Goal: Task Accomplishment & Management: Manage account settings

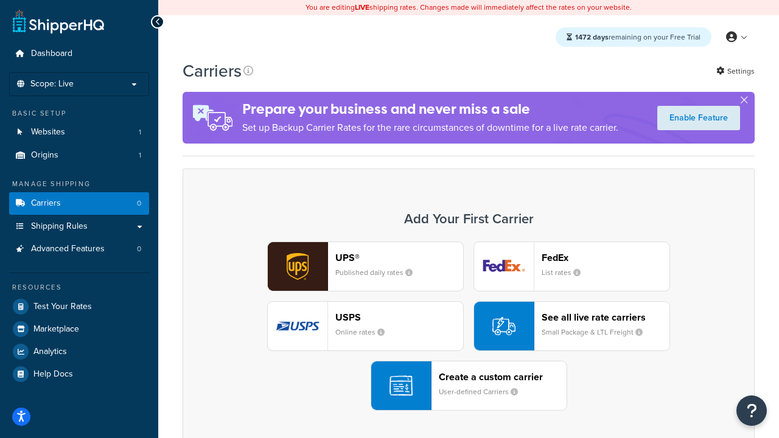
click at [469, 326] on div "UPS® Published daily rates FedEx List rates USPS Online rates See all live rate…" at bounding box center [468, 326] width 546 height 169
click at [605, 257] on header "FedEx" at bounding box center [606, 258] width 128 height 12
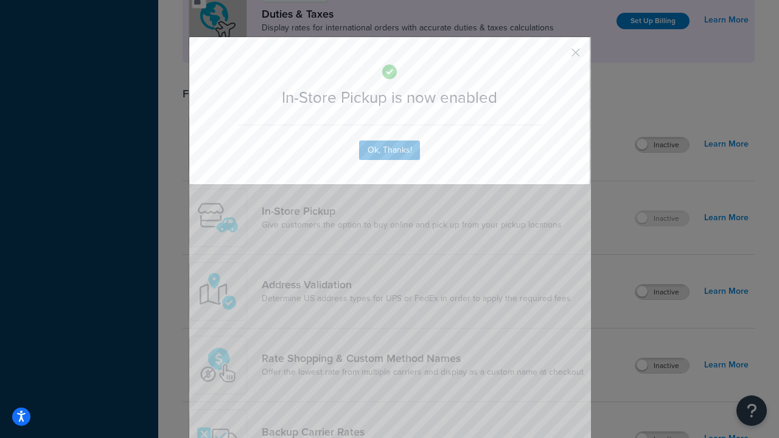
click at [557, 57] on button "button" at bounding box center [557, 56] width 3 height 3
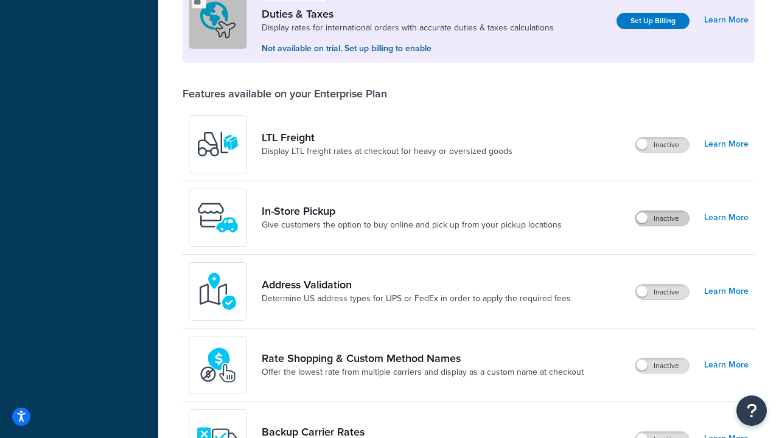
scroll to position [372, 0]
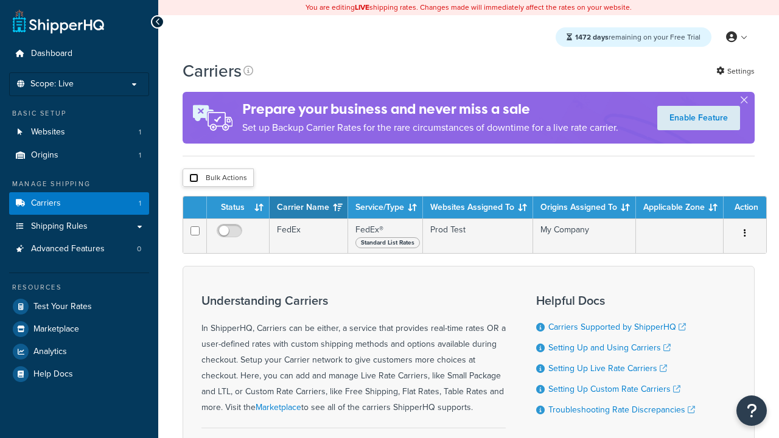
click at [194, 178] on input "checkbox" at bounding box center [193, 177] width 9 height 9
checkbox input "true"
click at [0, 0] on button "Delete" at bounding box center [0, 0] width 0 height 0
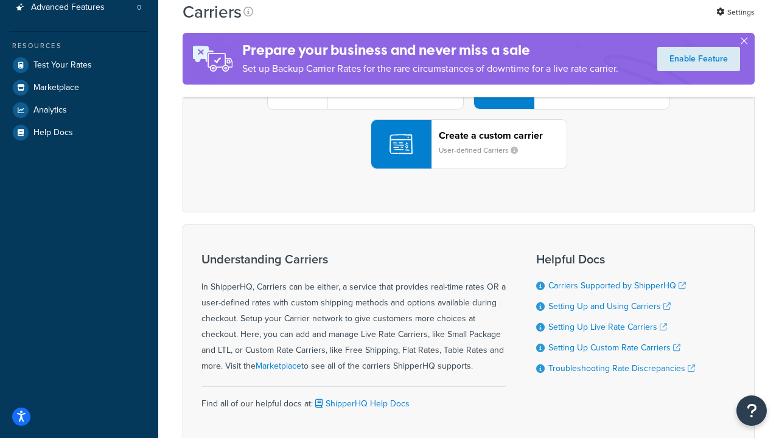
click at [469, 169] on div "UPS® Published daily rates FedEx List rates USPS Online rates See all live rate…" at bounding box center [468, 84] width 546 height 169
click at [605, 22] on header "FedEx" at bounding box center [606, 16] width 128 height 12
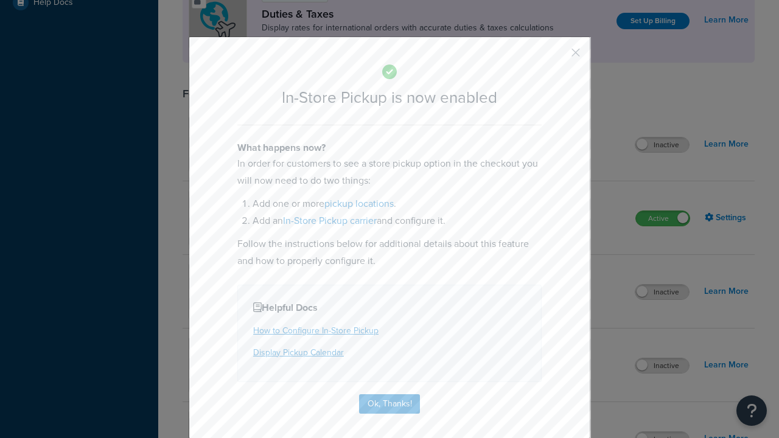
click at [557, 57] on button "button" at bounding box center [557, 56] width 3 height 3
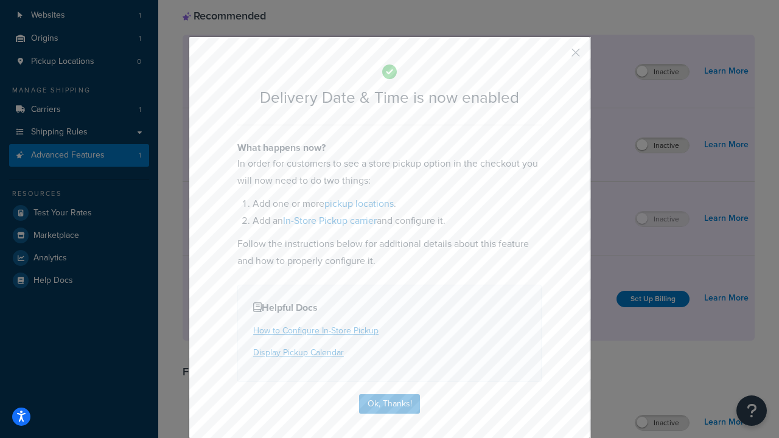
click at [557, 57] on button "button" at bounding box center [557, 56] width 3 height 3
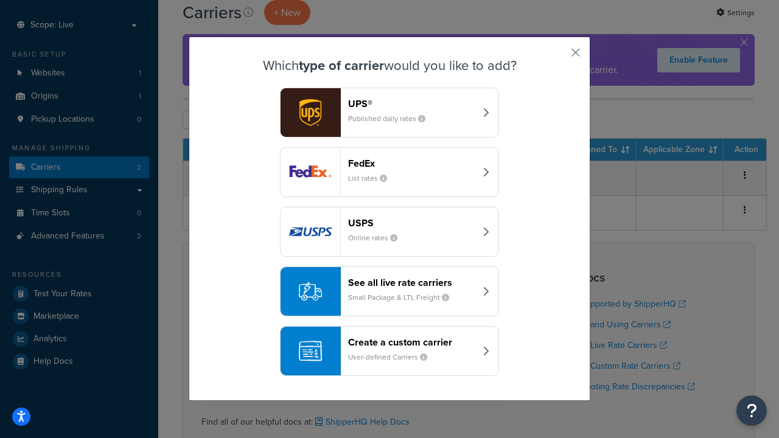
click at [389, 351] on div "Create a custom carrier User-defined Carriers" at bounding box center [411, 351] width 127 height 29
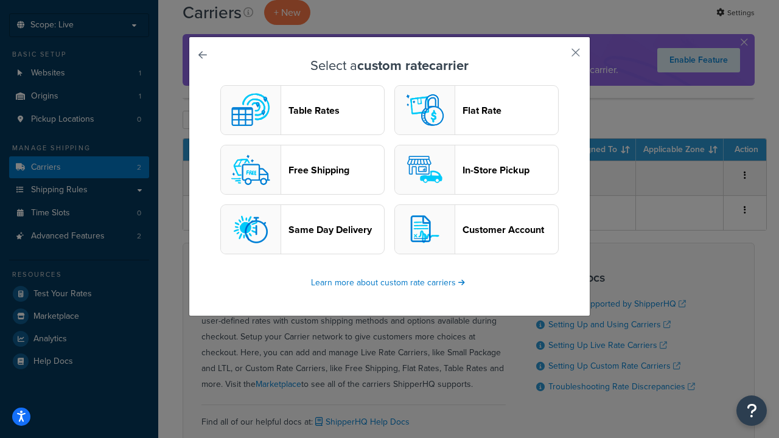
click at [476, 170] on header "In-Store Pickup" at bounding box center [510, 170] width 96 height 12
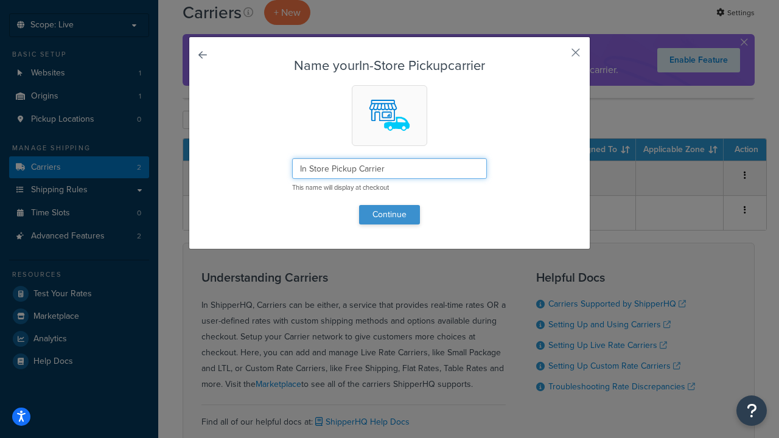
type input "In Store Pickup Carrier"
click at [389, 214] on button "Continue" at bounding box center [389, 214] width 61 height 19
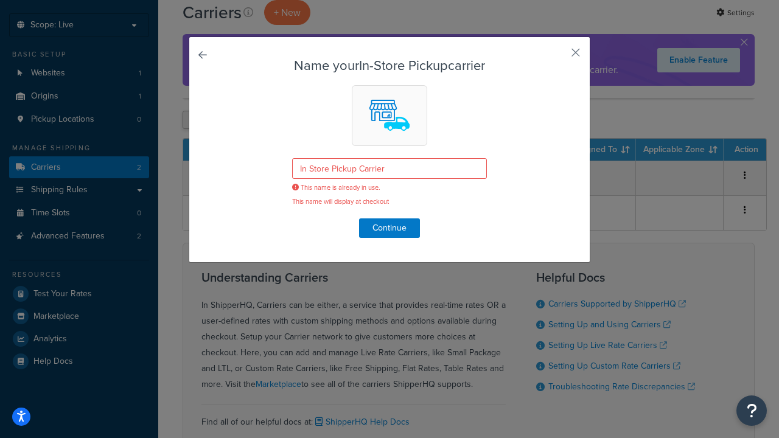
click at [557, 57] on button "button" at bounding box center [557, 56] width 3 height 3
click at [194, 120] on input "checkbox" at bounding box center [193, 120] width 9 height 9
checkbox input "true"
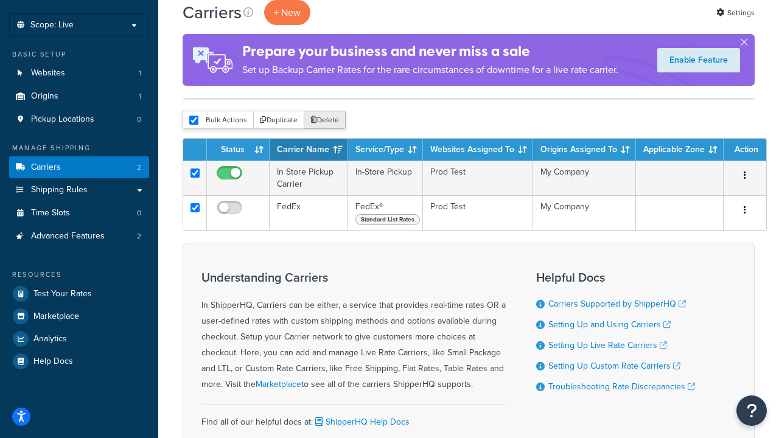
click at [324, 120] on button "Delete" at bounding box center [325, 120] width 42 height 18
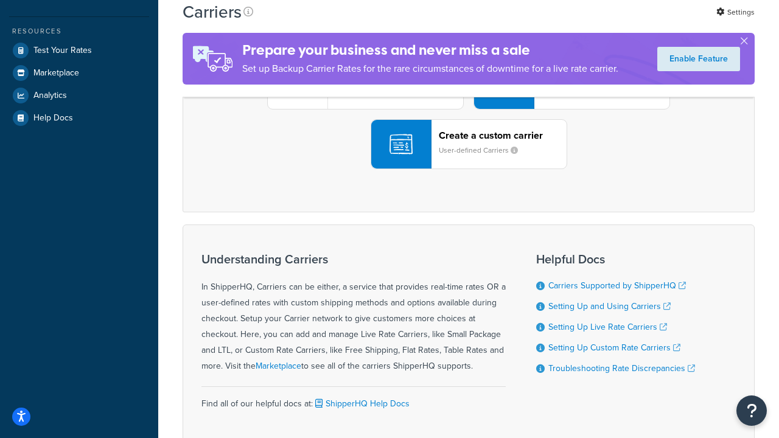
click at [469, 169] on div "UPS® Published daily rates FedEx List rates USPS Online rates See all live rate…" at bounding box center [468, 84] width 546 height 169
click at [469, 159] on div "Create a custom carrier User-defined Carriers" at bounding box center [503, 144] width 128 height 29
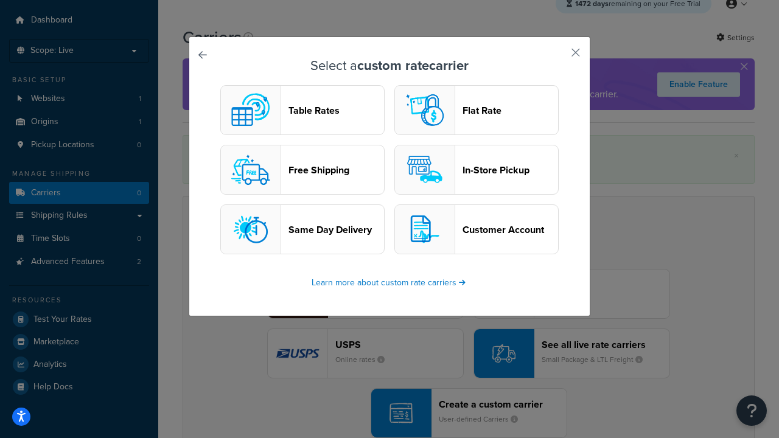
click at [476, 170] on header "In-Store Pickup" at bounding box center [510, 170] width 96 height 12
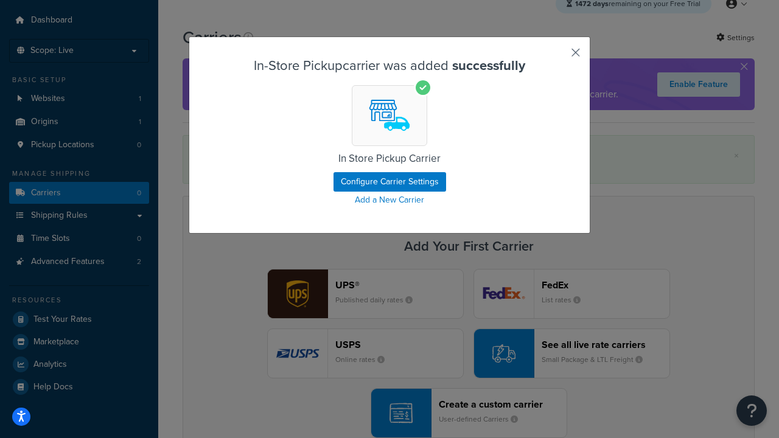
click at [557, 57] on button "button" at bounding box center [557, 56] width 3 height 3
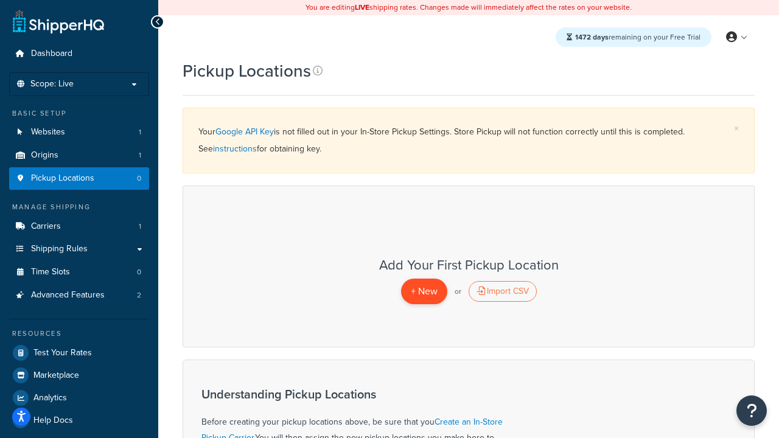
click at [424, 291] on span "+ New" at bounding box center [424, 291] width 27 height 14
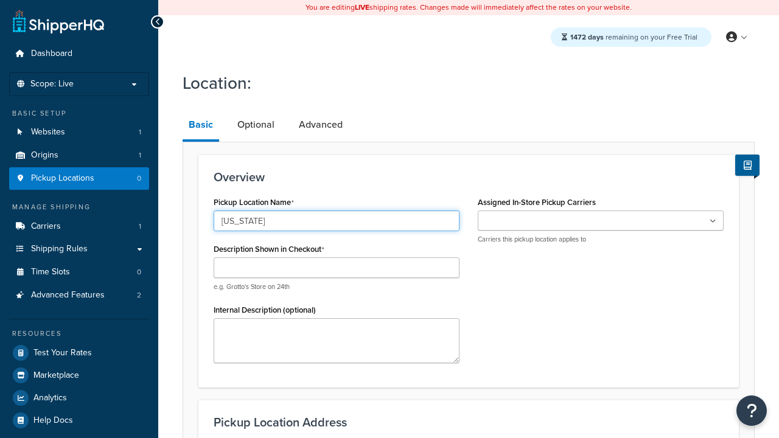
type input "[US_STATE]"
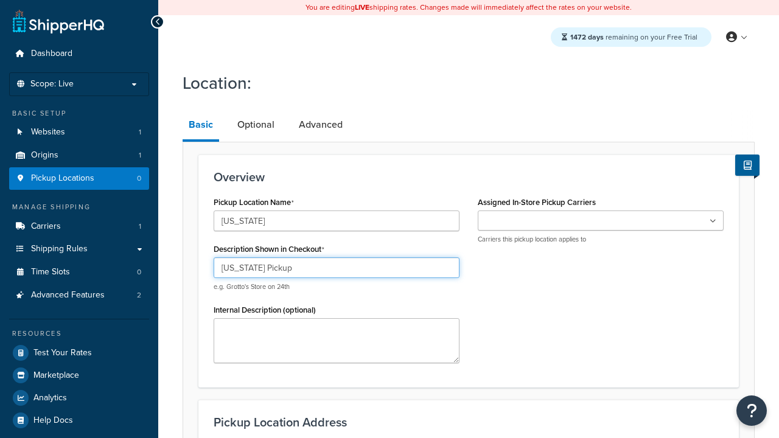
type input "California Pickup"
click at [601, 220] on ul at bounding box center [601, 221] width 246 height 20
type input "3385 Michelson Drive"
type input "Suite B"
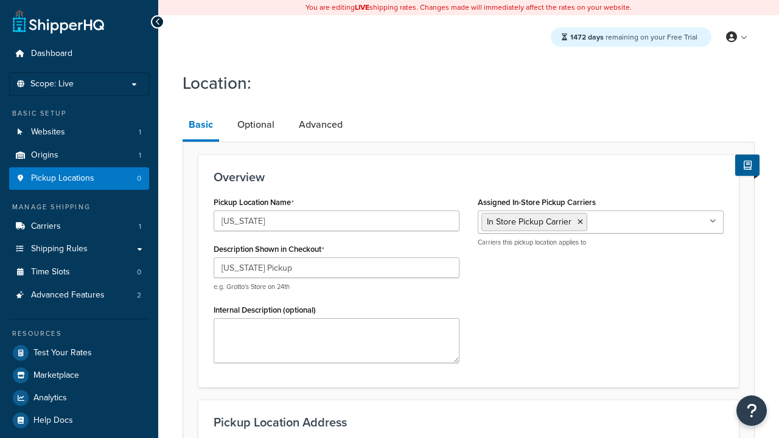
scroll to position [174, 0]
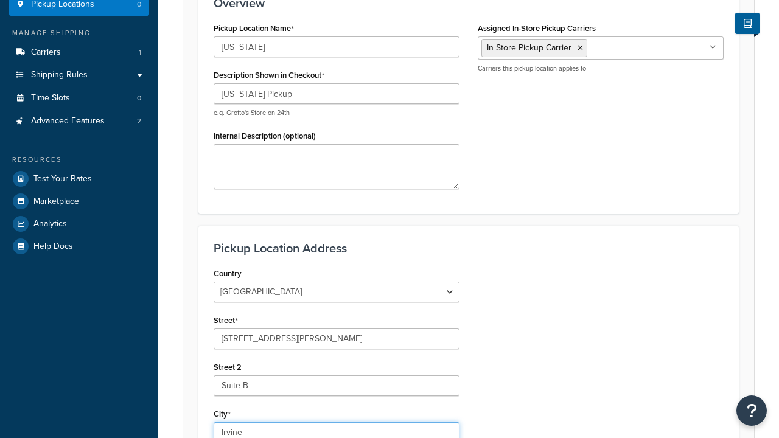
type input "Irvine"
select select "5"
type input "Irvine"
type input "92612"
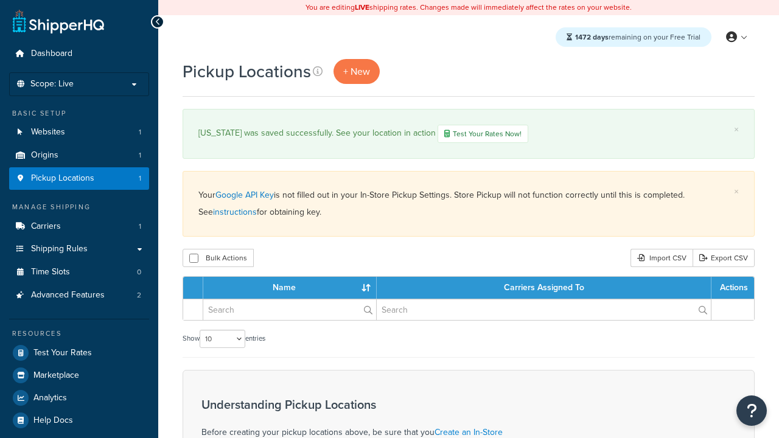
click at [290, 288] on th "Name" at bounding box center [289, 288] width 173 height 22
click at [544, 288] on th "Carriers Assigned To" at bounding box center [544, 288] width 335 height 22
click at [733, 288] on th "Actions" at bounding box center [732, 288] width 43 height 22
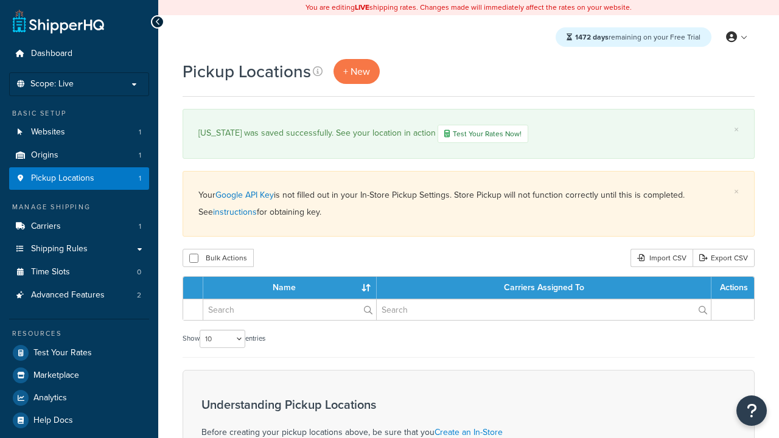
click at [732, 288] on th "Actions" at bounding box center [732, 288] width 43 height 22
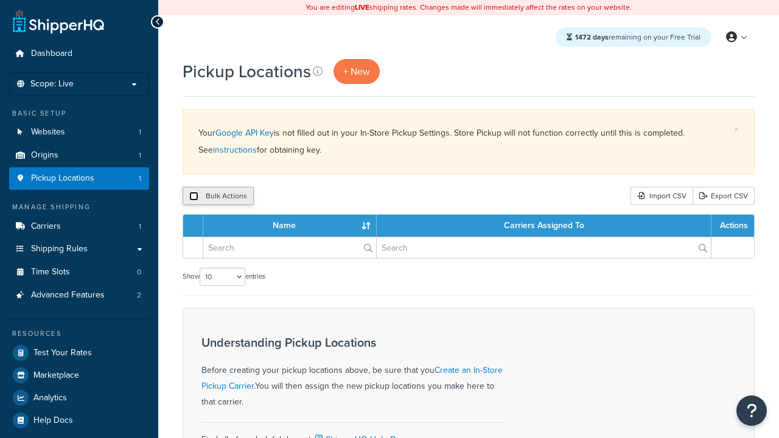
click at [194, 196] on input "checkbox" at bounding box center [193, 196] width 9 height 9
checkbox input "true"
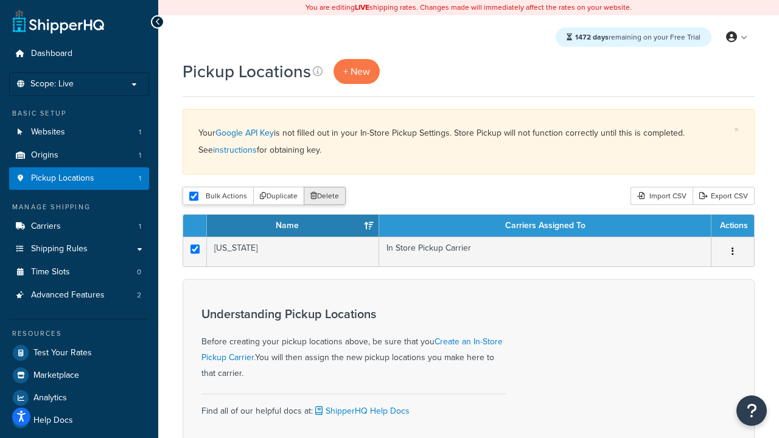
click at [324, 196] on button "Delete" at bounding box center [325, 196] width 42 height 18
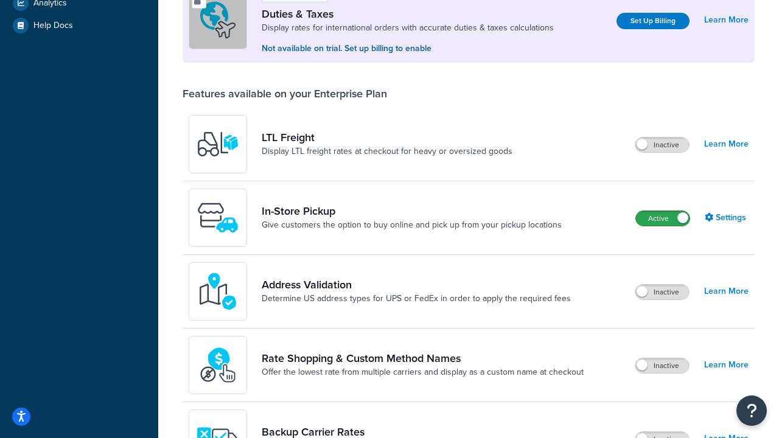
scroll to position [372, 0]
